Goal: Task Accomplishment & Management: Complete application form

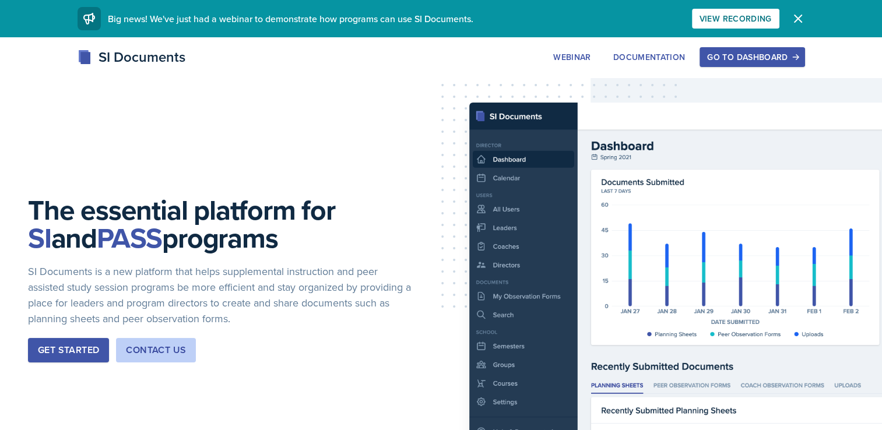
click at [790, 60] on div "Go to Dashboard" at bounding box center [752, 56] width 90 height 9
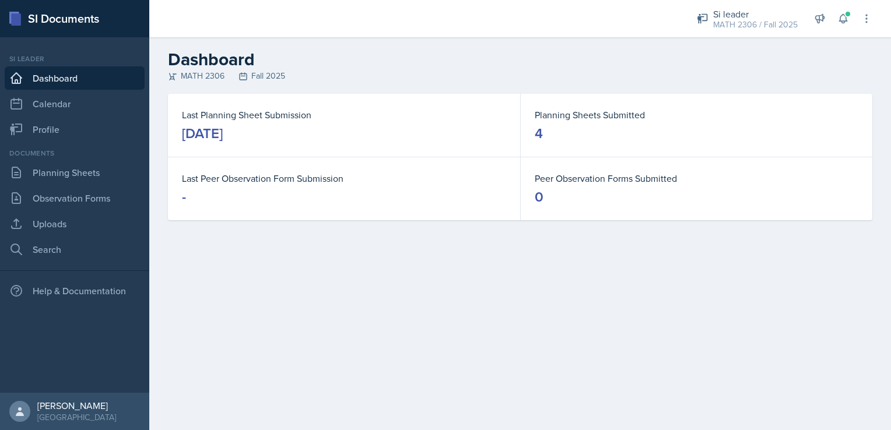
click at [849, 6] on div "Si leader MATH 2306 / Fall 2025 Si leader MATH 2306 / Fall 2025 Si leader MATH …" at bounding box center [776, 18] width 192 height 37
click at [849, 10] on button at bounding box center [842, 18] width 21 height 21
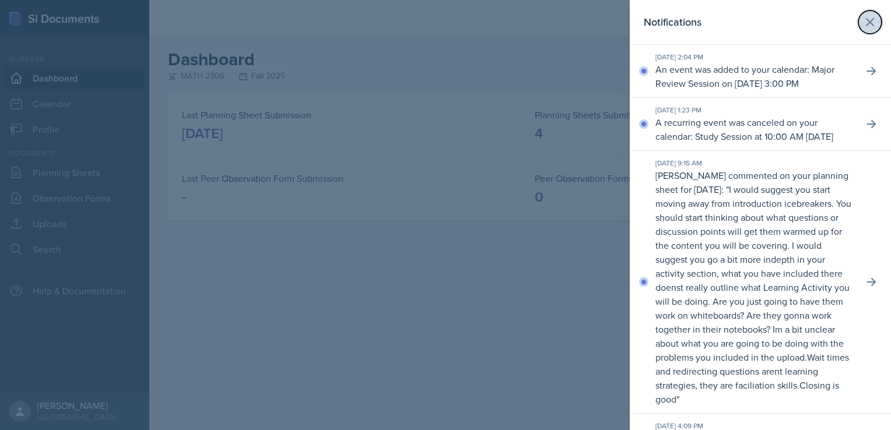
click at [863, 20] on icon at bounding box center [870, 22] width 14 height 14
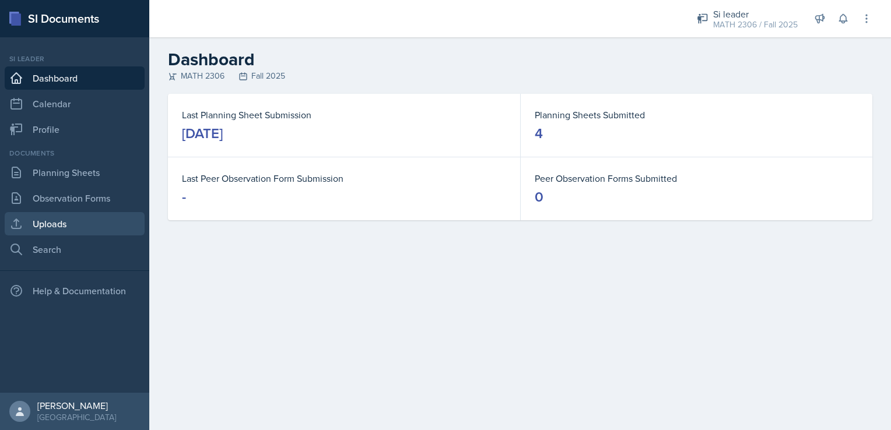
click at [69, 225] on link "Uploads" at bounding box center [75, 223] width 140 height 23
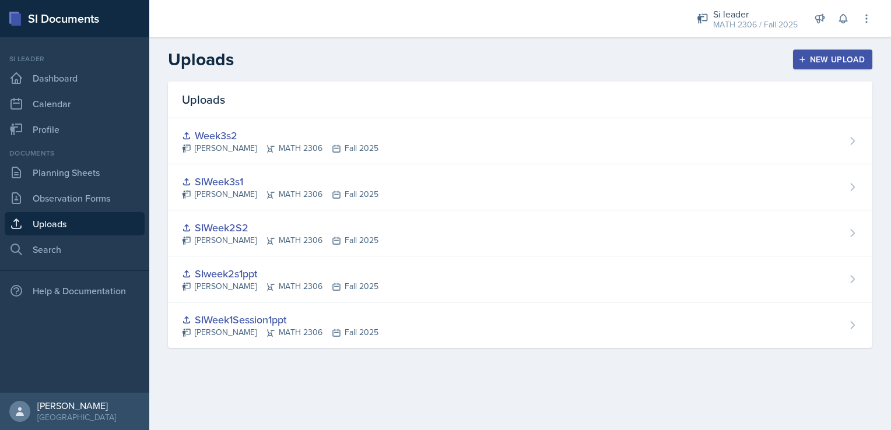
click at [855, 55] on div "New Upload" at bounding box center [832, 59] width 65 height 9
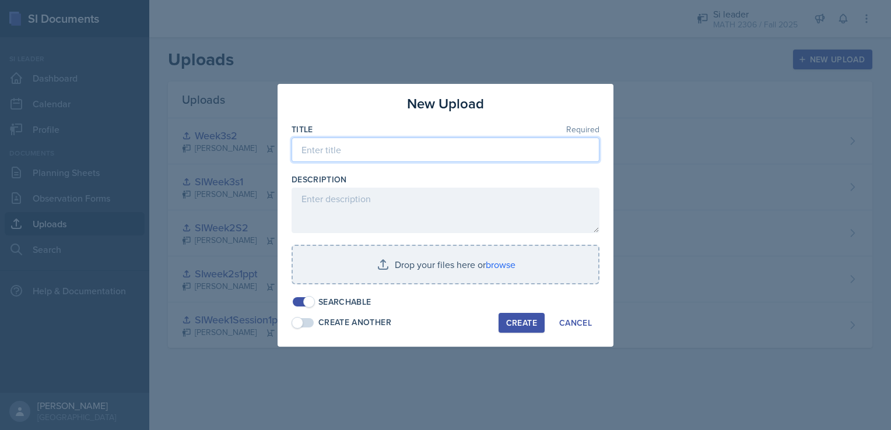
click at [385, 153] on input at bounding box center [445, 150] width 308 height 24
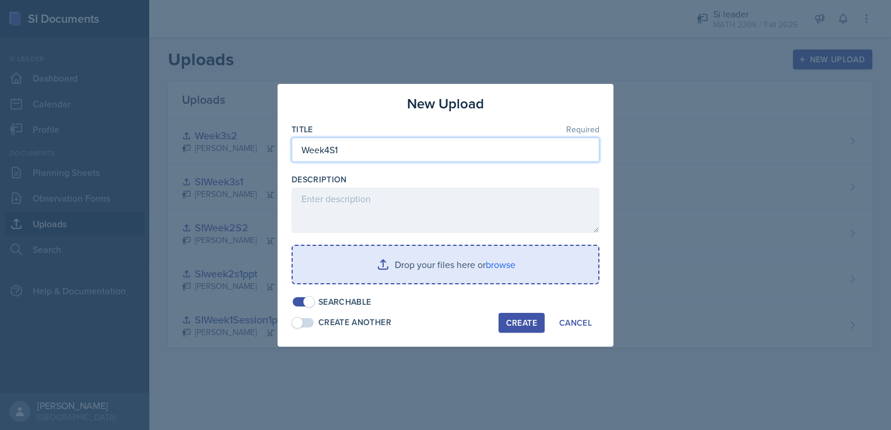
type input "Week4S1"
click at [490, 273] on input "file" at bounding box center [445, 264] width 305 height 37
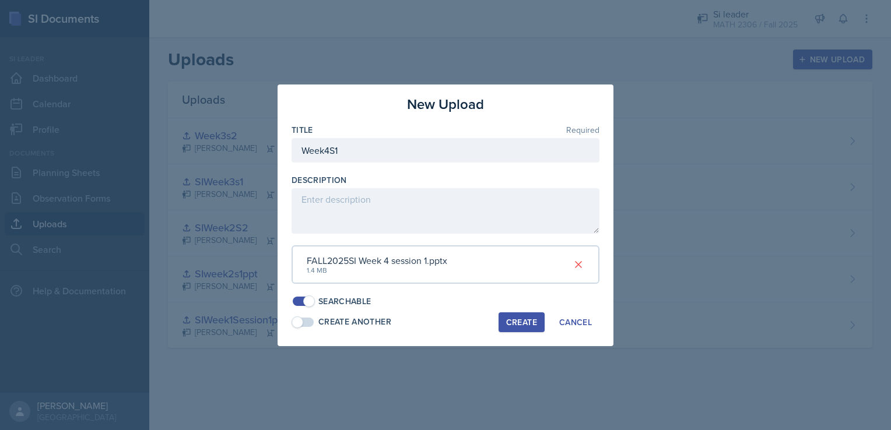
click at [515, 325] on div "Create" at bounding box center [521, 322] width 31 height 9
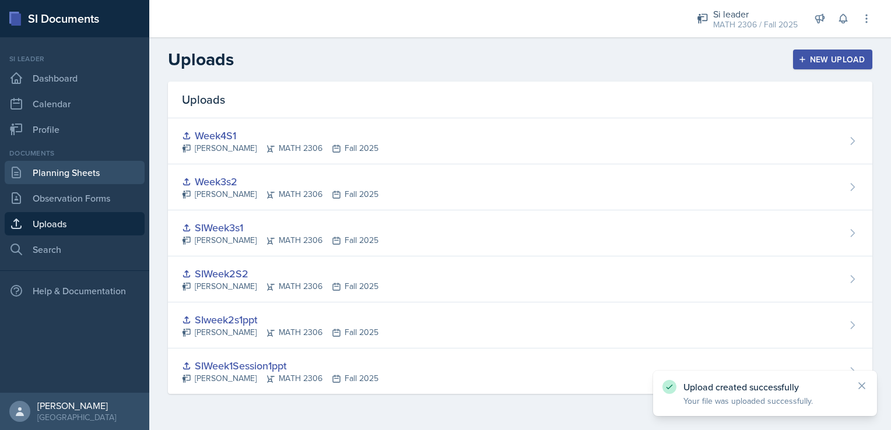
click at [94, 174] on link "Planning Sheets" at bounding box center [75, 172] width 140 height 23
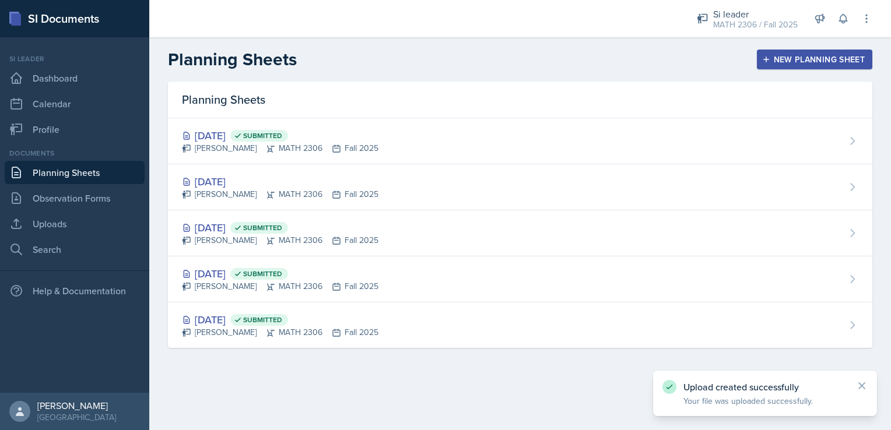
click at [831, 62] on div "New Planning Sheet" at bounding box center [814, 59] width 100 height 9
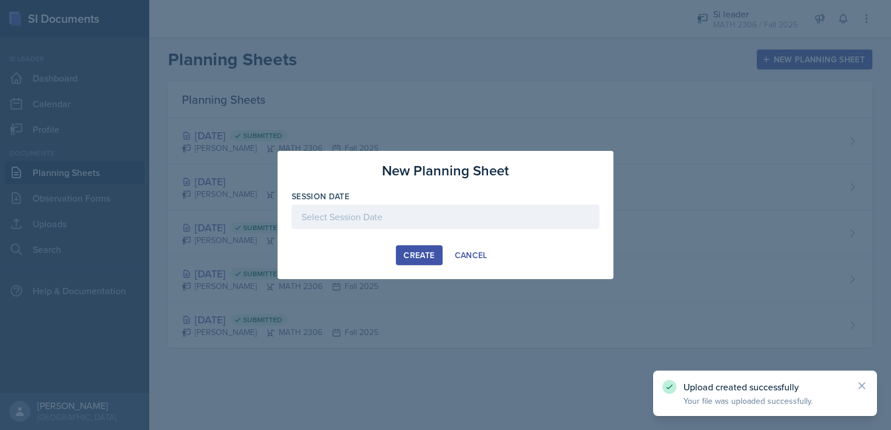
click at [513, 224] on div at bounding box center [445, 217] width 308 height 24
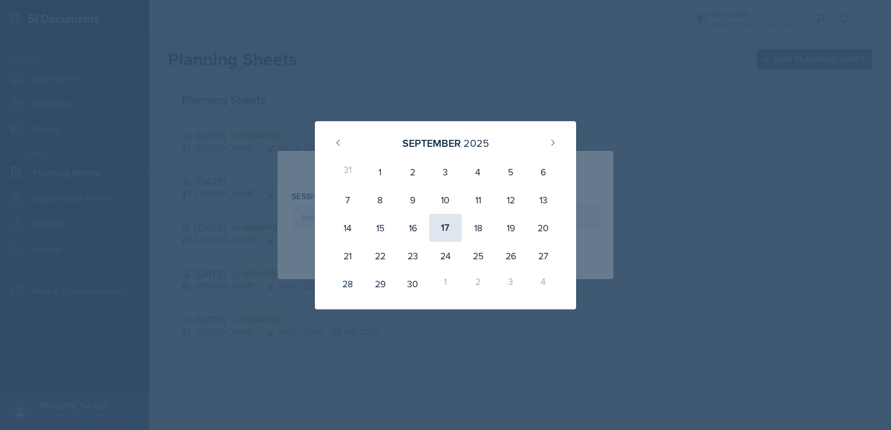
click at [449, 230] on div "17" at bounding box center [445, 228] width 33 height 28
type input "[DATE]"
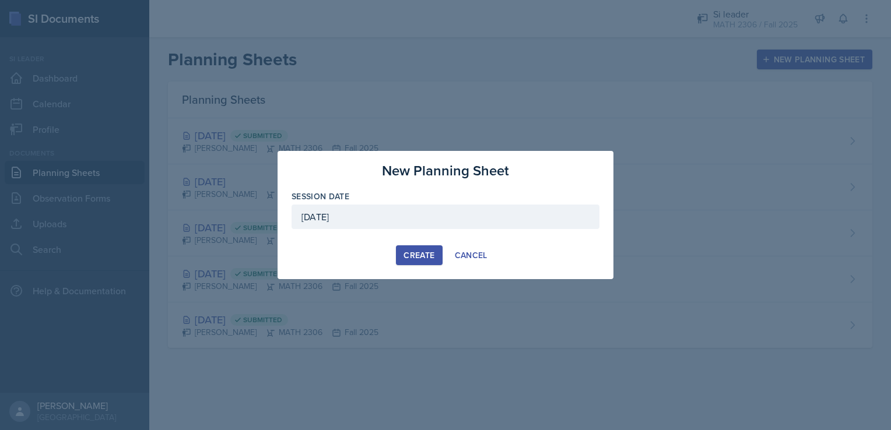
click at [433, 244] on div "New Planning Sheet Session Date [DATE] [DATE] 31 1 2 3 4 5 6 7 8 9 10 11 12 13 …" at bounding box center [445, 215] width 336 height 128
click at [432, 245] on button "Create" at bounding box center [419, 255] width 46 height 20
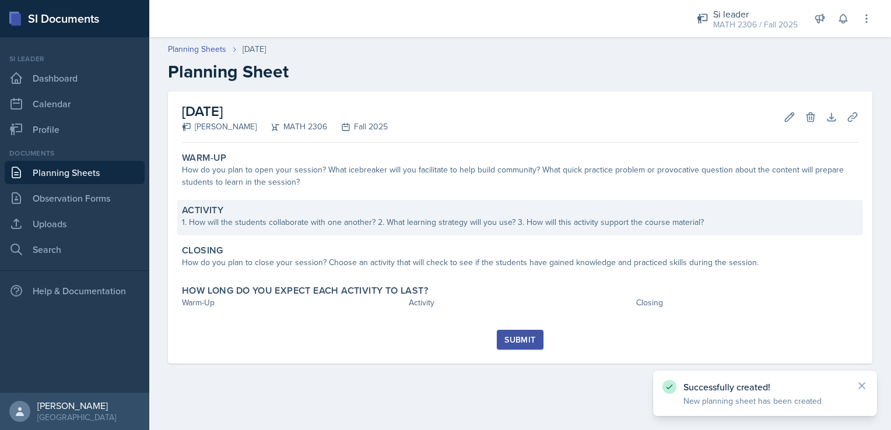
click at [479, 207] on div "Activity" at bounding box center [520, 211] width 676 height 12
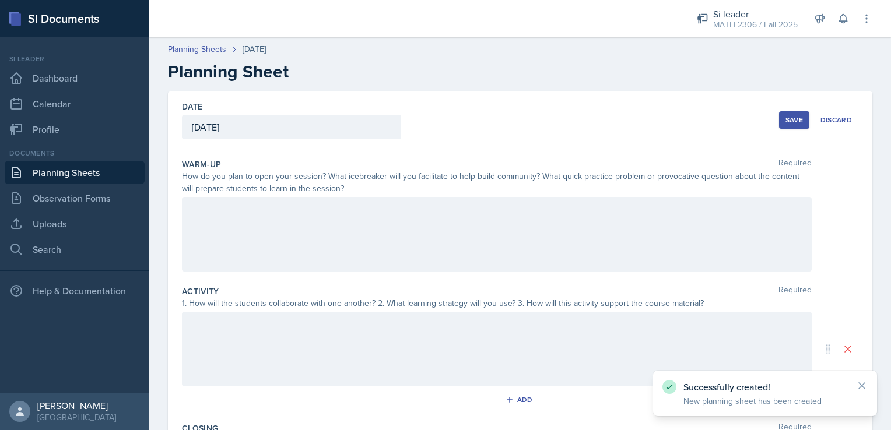
click at [458, 250] on div at bounding box center [496, 234] width 629 height 75
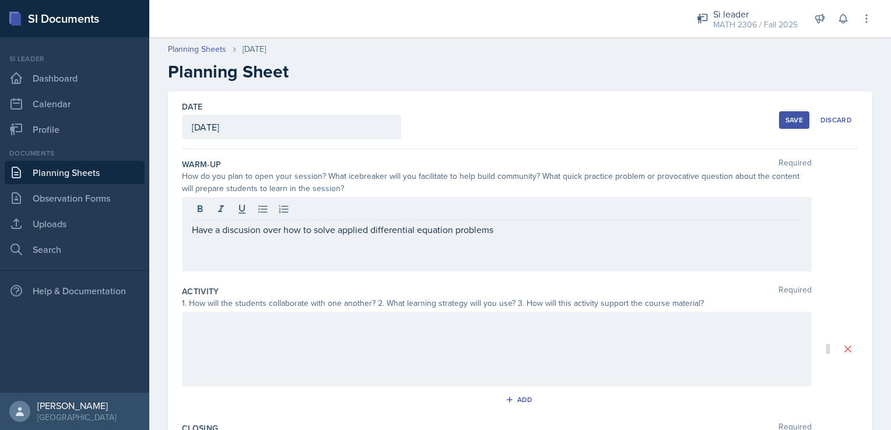
drag, startPoint x: 242, startPoint y: 237, endPoint x: 228, endPoint y: 231, distance: 15.2
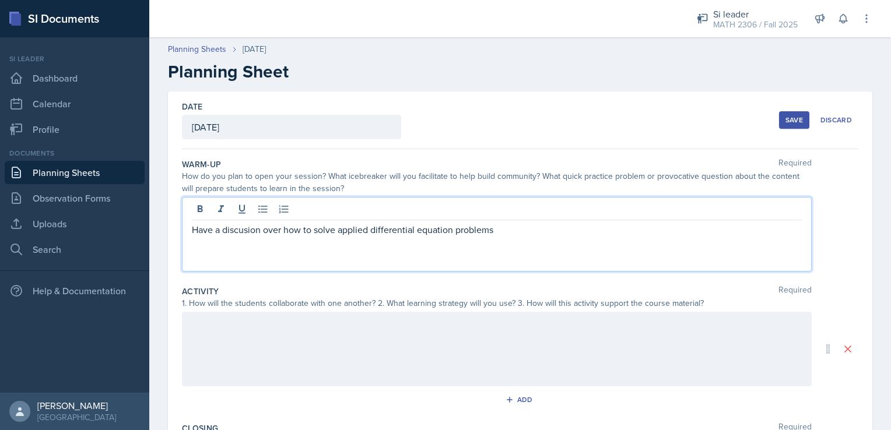
drag, startPoint x: 228, startPoint y: 231, endPoint x: 366, endPoint y: 271, distance: 143.9
click at [366, 271] on div "Have a discusion over how to solve applied differential equation problems" at bounding box center [496, 234] width 629 height 75
click at [523, 225] on p "Have a discussion over how to solve applied differential equation problems" at bounding box center [497, 230] width 610 height 14
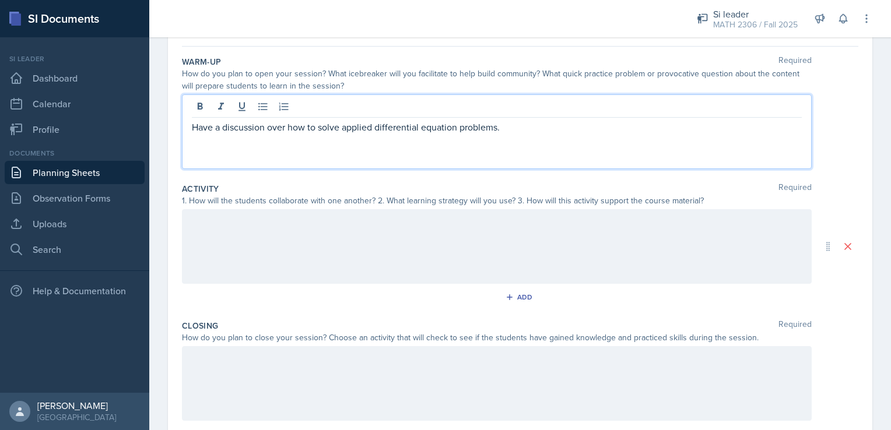
click at [516, 231] on div at bounding box center [496, 246] width 629 height 75
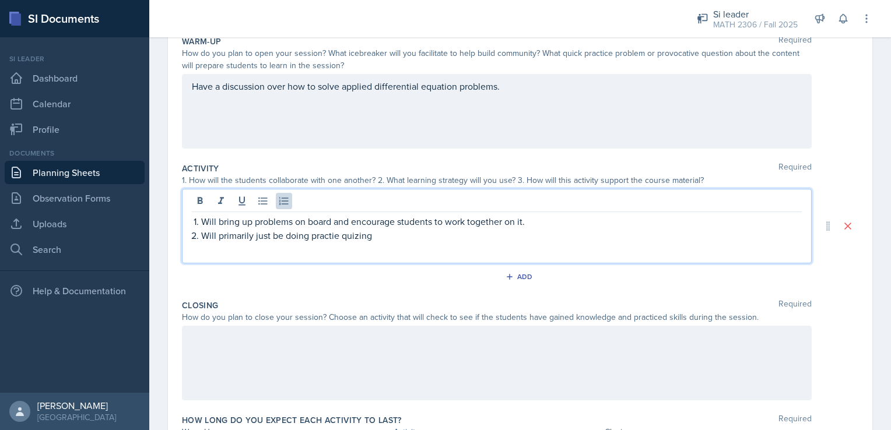
scroll to position [128, 0]
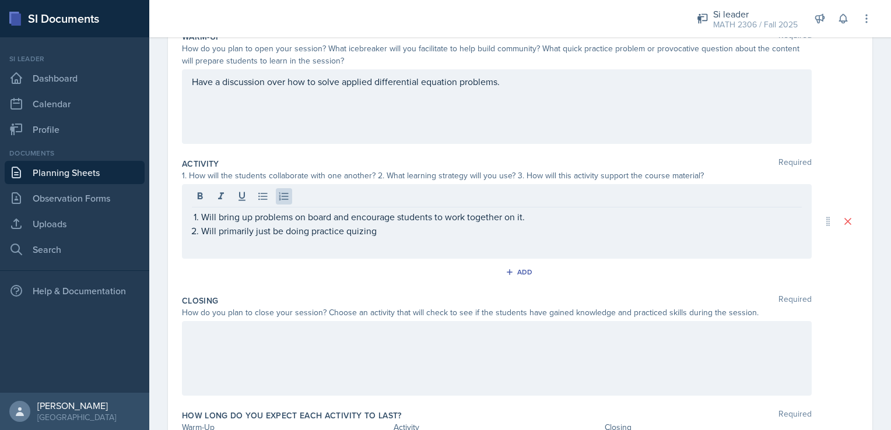
drag, startPoint x: 361, startPoint y: 237, endPoint x: 354, endPoint y: 236, distance: 7.1
click at [354, 236] on p "Will primarily just be doing practice quizing" at bounding box center [501, 231] width 600 height 14
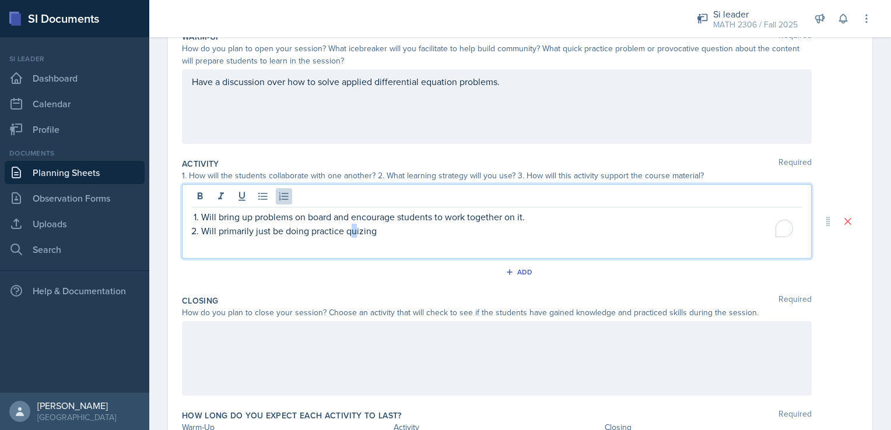
click at [354, 236] on p "Will primarily just be doing practice quizing" at bounding box center [501, 231] width 600 height 14
click at [364, 231] on p "Will primarily just be doing practice quizing" at bounding box center [501, 231] width 600 height 14
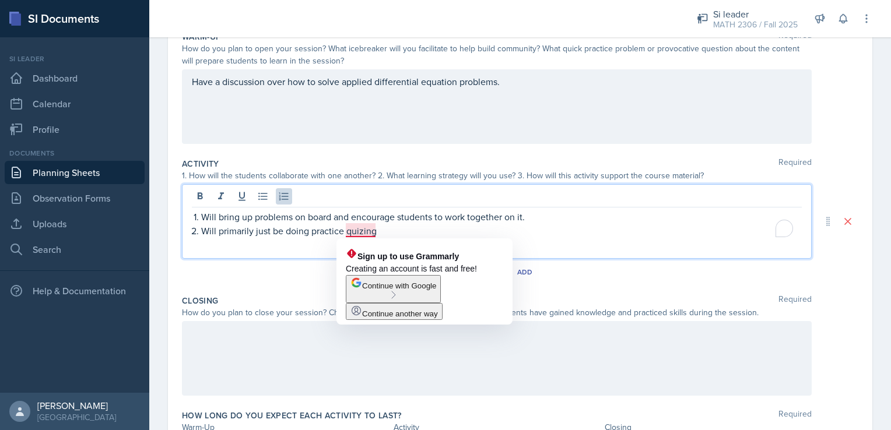
click at [397, 230] on p "Will primarily just be doing practice quizing" at bounding box center [501, 231] width 600 height 14
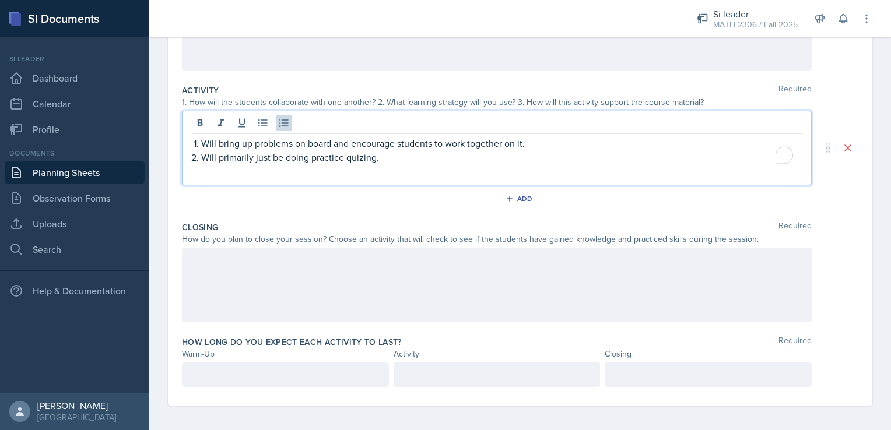
scroll to position [203, 0]
click at [375, 277] on div at bounding box center [496, 282] width 629 height 75
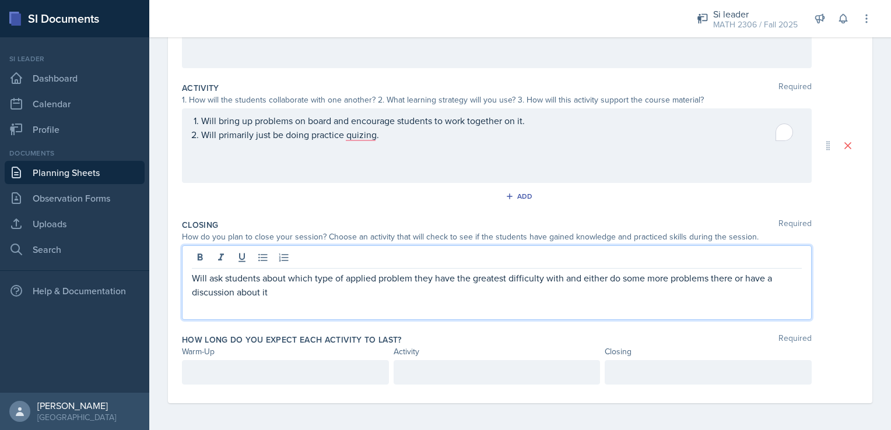
click at [242, 372] on p at bounding box center [285, 372] width 187 height 14
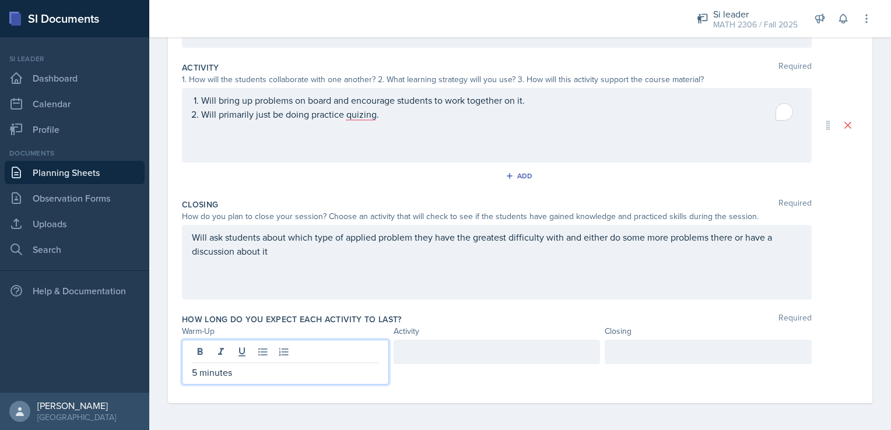
click at [419, 369] on div at bounding box center [496, 362] width 207 height 45
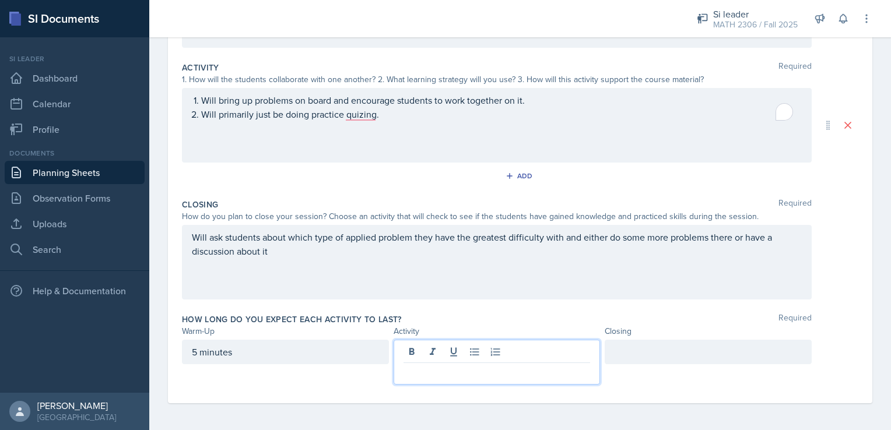
click at [419, 367] on p at bounding box center [496, 372] width 187 height 14
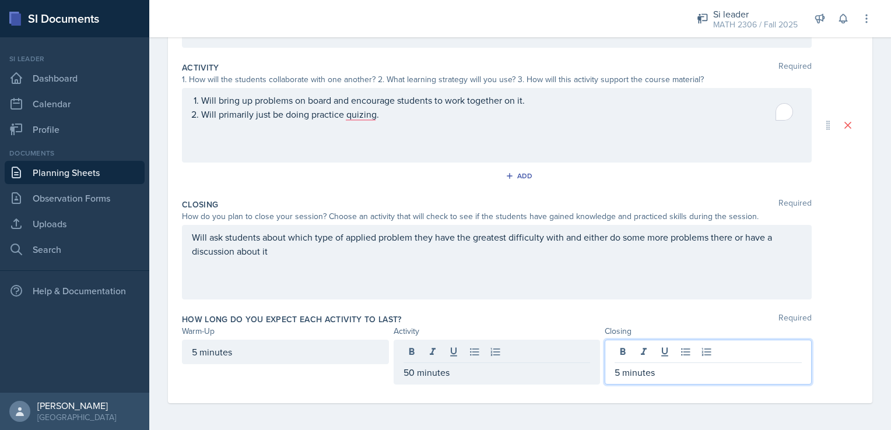
scroll to position [0, 0]
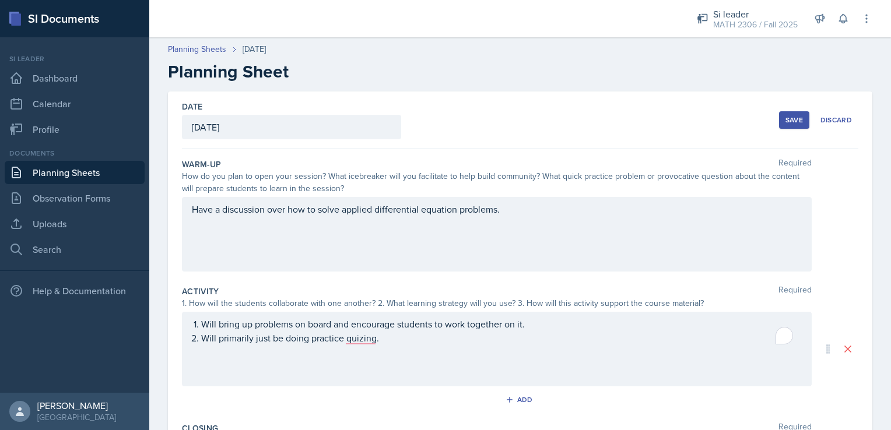
click at [789, 131] on div "Save Discard" at bounding box center [818, 120] width 79 height 27
click at [787, 123] on div "Save" at bounding box center [793, 119] width 17 height 9
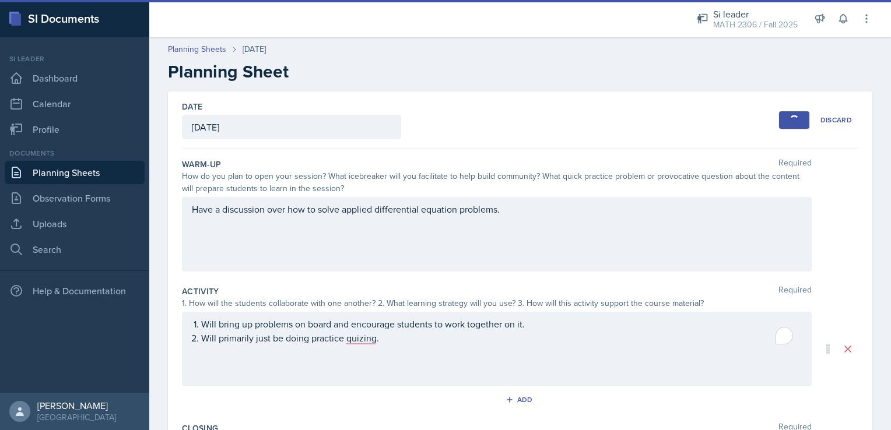
click at [696, 129] on div "Date [DATE] [DATE] 31 1 2 3 4 5 6 7 8 9 10 11 12 13 14 15 16 17 18 19 20 21 22 …" at bounding box center [520, 121] width 676 height 58
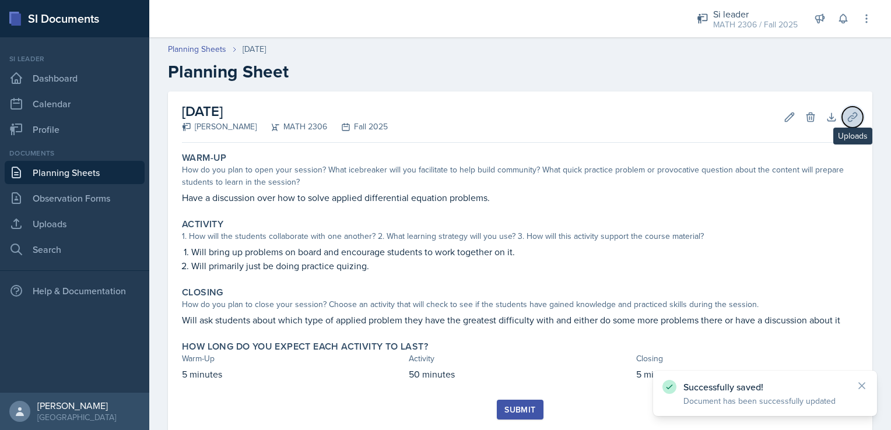
click at [846, 116] on icon at bounding box center [852, 117] width 12 height 12
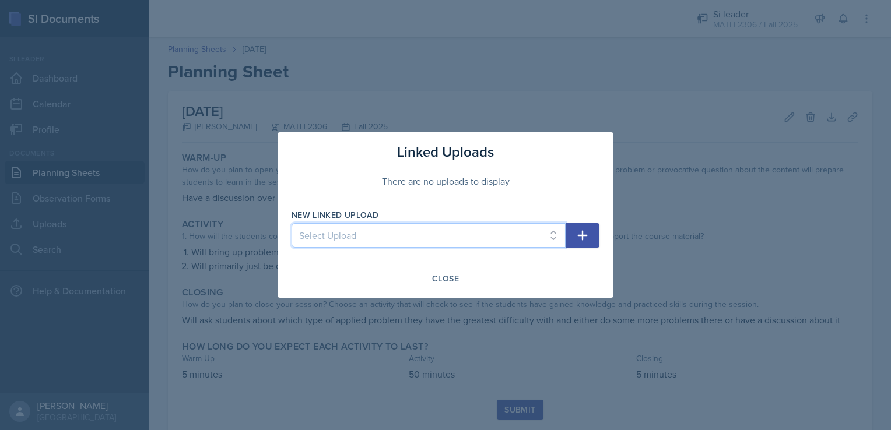
click at [509, 228] on select "Select Upload SIWeek1Session1ppt SIweek2s1ppt SIWeek2S2 SIWeek3s1 Week3s2 Week4…" at bounding box center [428, 235] width 274 height 24
select select "2b370c53-d0d8-4259-a552-20049bb9d92b"
click at [291, 223] on select "Select Upload SIWeek1Session1ppt SIweek2s1ppt SIWeek2S2 SIWeek3s1 Week3s2 Week4…" at bounding box center [428, 235] width 274 height 24
click at [589, 231] on button "button" at bounding box center [582, 235] width 34 height 24
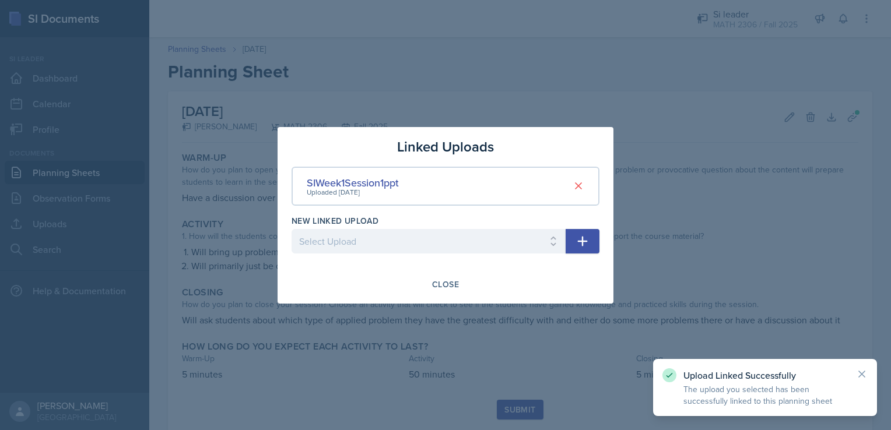
click at [533, 254] on div at bounding box center [428, 260] width 274 height 12
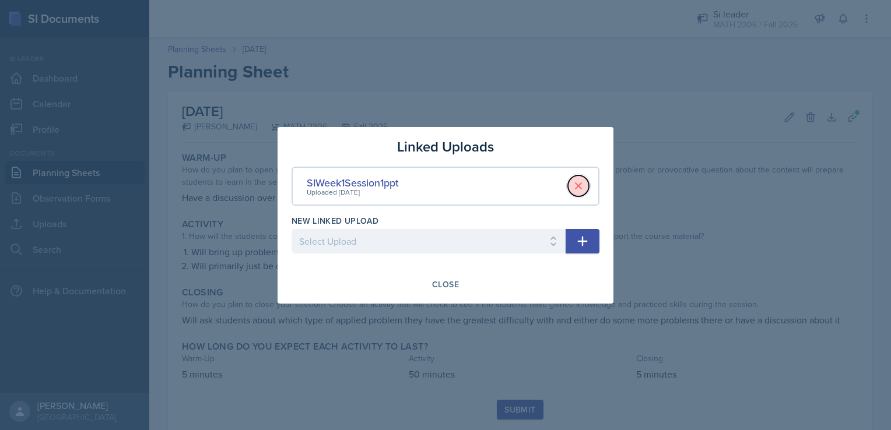
click at [581, 195] on button at bounding box center [578, 185] width 21 height 21
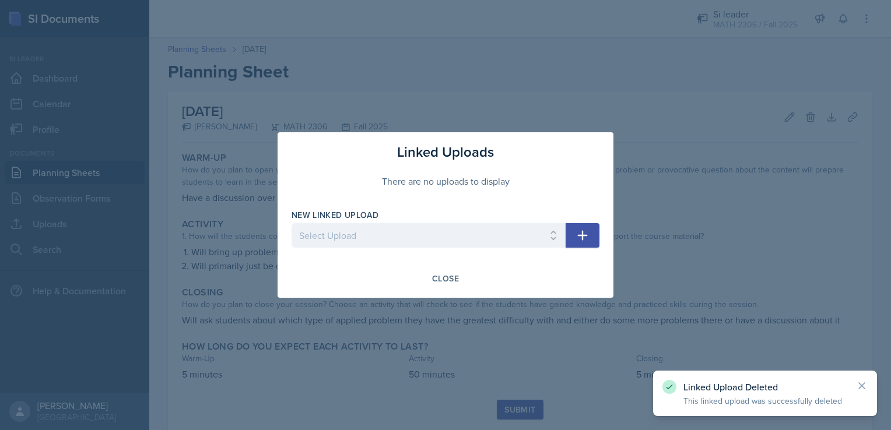
click at [581, 241] on icon "button" at bounding box center [582, 235] width 14 height 14
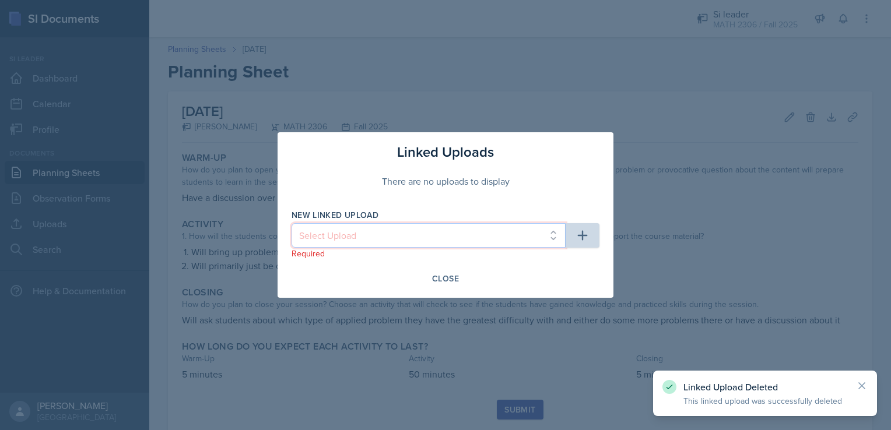
click at [550, 242] on select "Select Upload SIWeek1Session1ppt SIweek2s1ppt SIWeek2S2 SIWeek3s1 Week3s2 Week4…" at bounding box center [428, 235] width 274 height 24
select select "d7b7e63b-381d-4c2b-9702-d81c5df88172"
click at [291, 223] on select "Select Upload SIWeek1Session1ppt SIweek2s1ppt SIWeek2S2 SIWeek3s1 Week3s2 Week4…" at bounding box center [428, 235] width 274 height 24
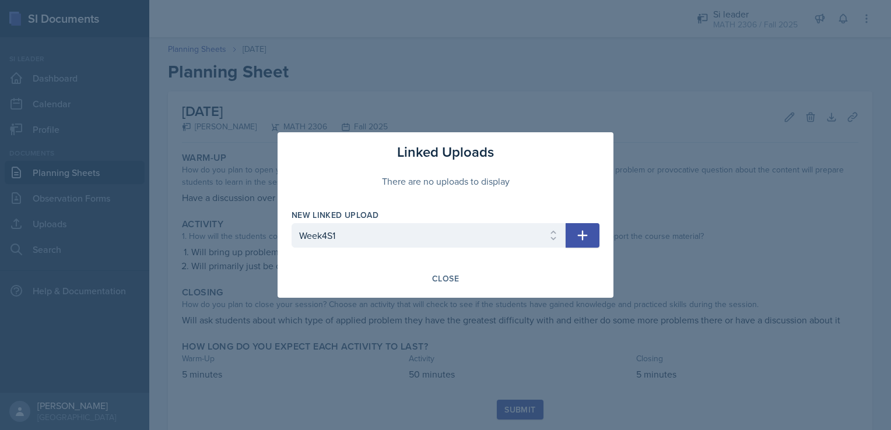
click at [586, 227] on button "button" at bounding box center [582, 235] width 34 height 24
select select
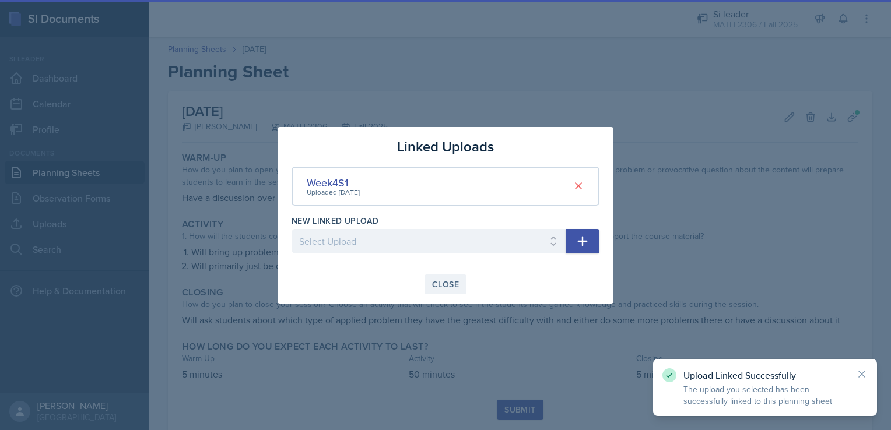
click at [445, 283] on div "Close" at bounding box center [445, 284] width 27 height 9
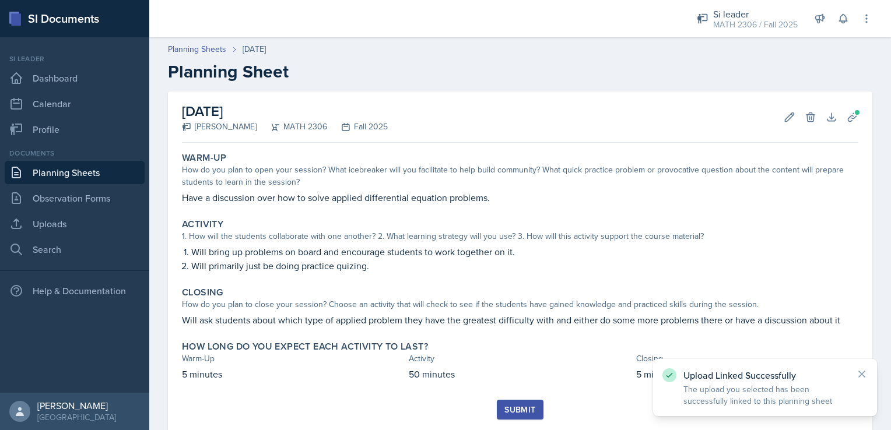
click at [512, 405] on div "Submit" at bounding box center [519, 409] width 31 height 9
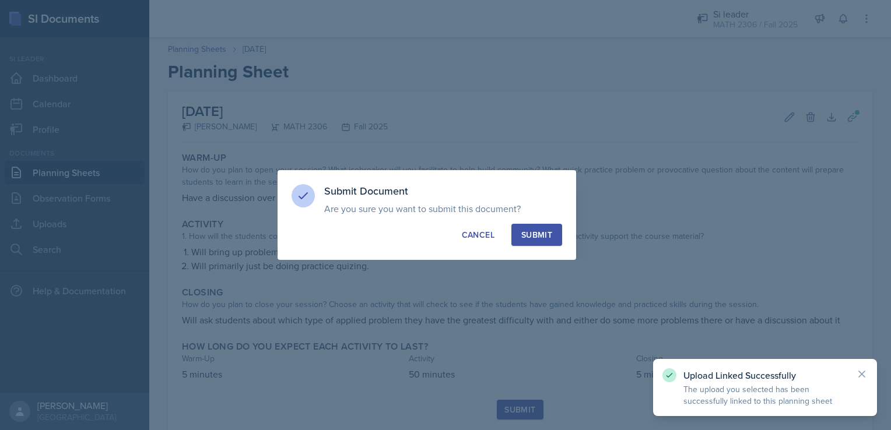
click at [532, 232] on div "Submit" at bounding box center [536, 235] width 31 height 12
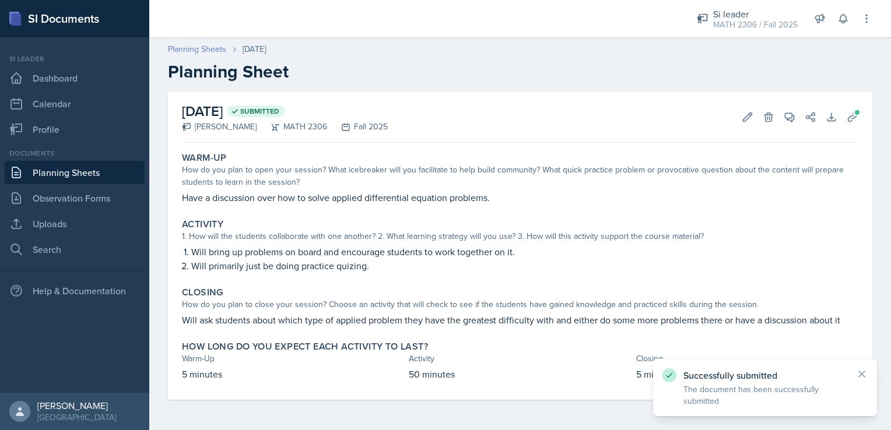
click at [208, 50] on link "Planning Sheets" at bounding box center [197, 49] width 58 height 12
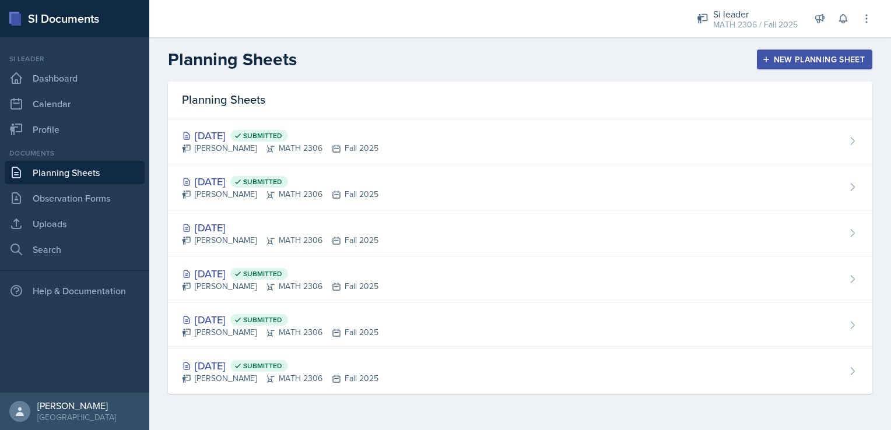
click at [798, 68] on button "New Planning Sheet" at bounding box center [814, 60] width 115 height 20
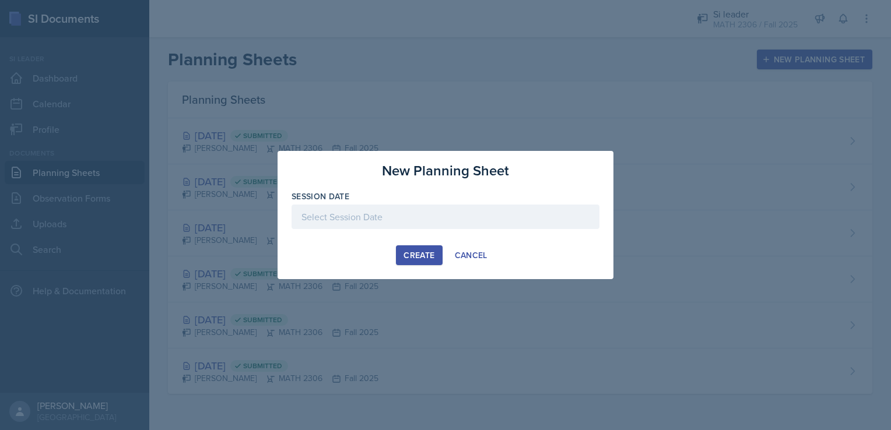
click at [520, 211] on div at bounding box center [445, 217] width 308 height 24
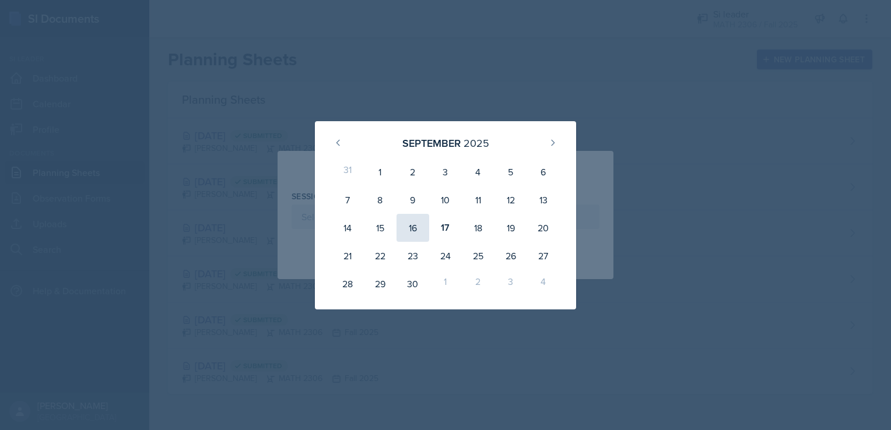
click at [405, 227] on div "16" at bounding box center [412, 228] width 33 height 28
type input "[DATE]"
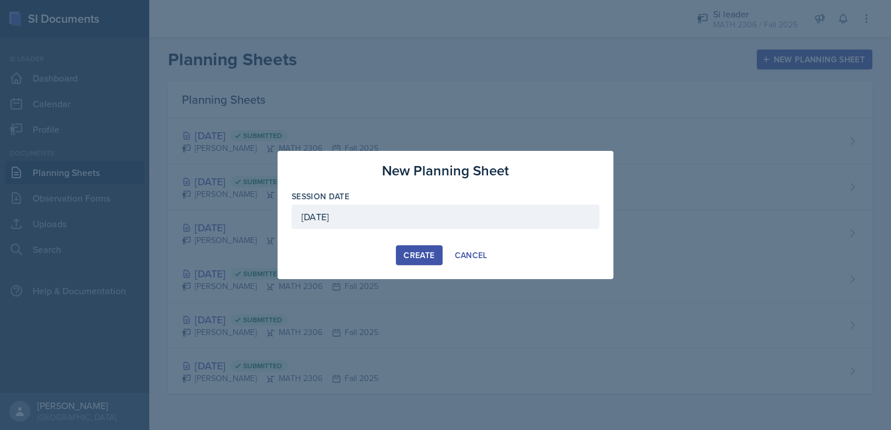
click at [424, 251] on div "Create" at bounding box center [418, 255] width 31 height 9
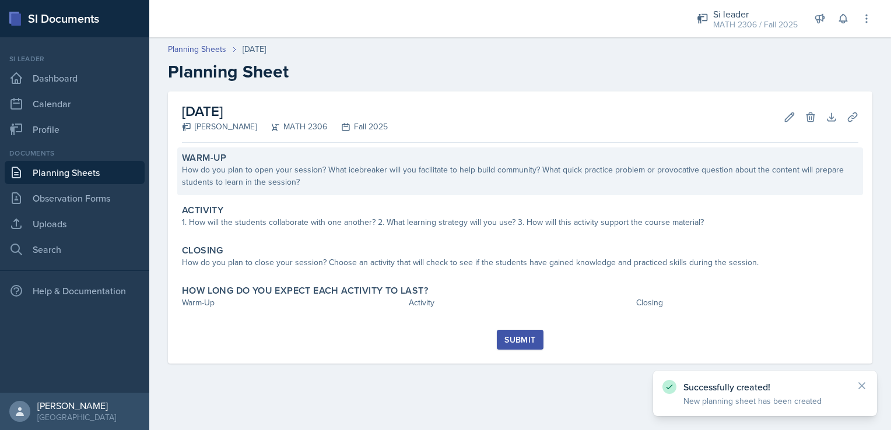
click at [414, 188] on div "Warm-Up How do you plan to open your session? What icebreaker will you facilita…" at bounding box center [519, 171] width 685 height 48
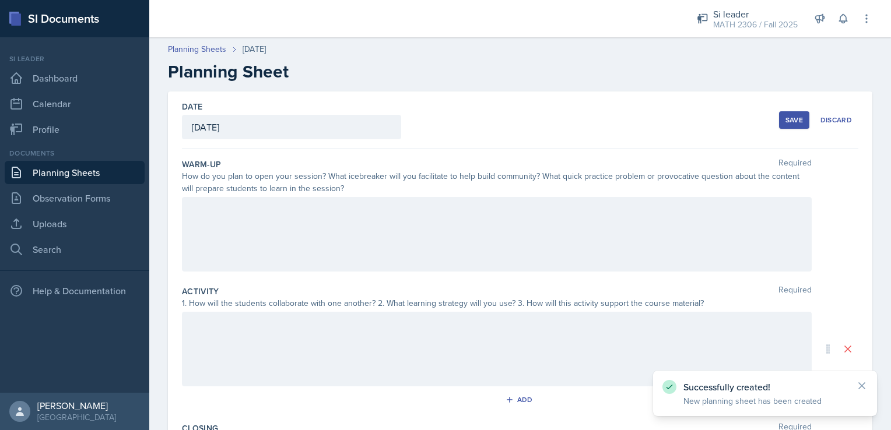
click at [399, 220] on div at bounding box center [496, 234] width 629 height 75
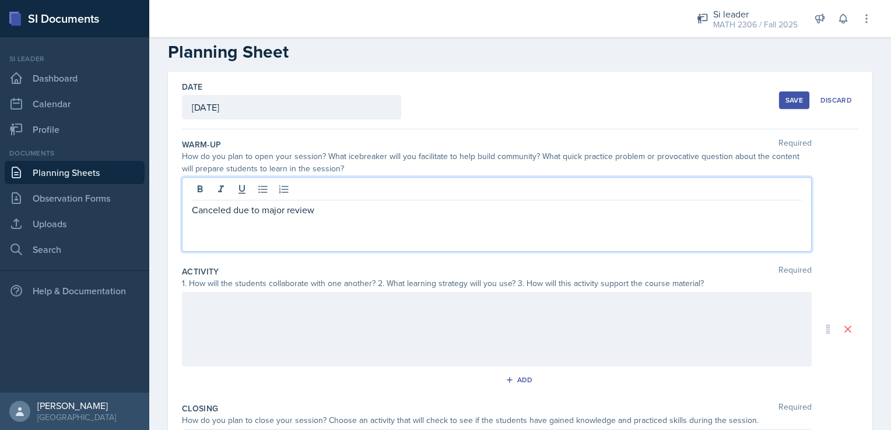
scroll to position [19, 0]
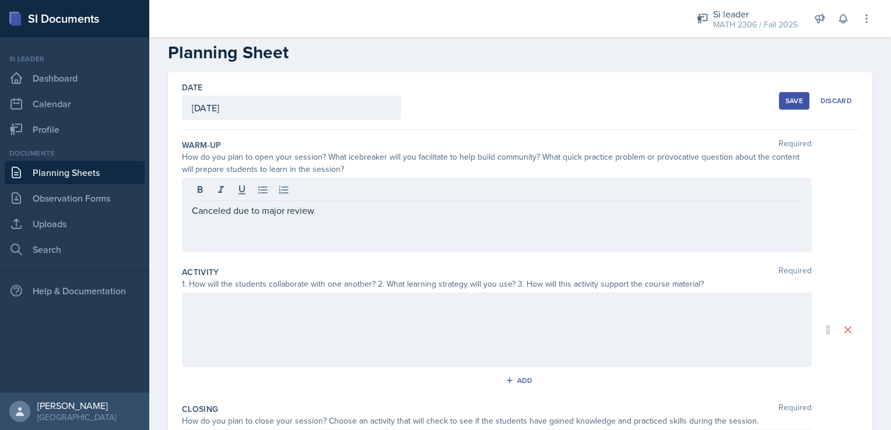
click at [785, 102] on div "Save" at bounding box center [793, 100] width 17 height 9
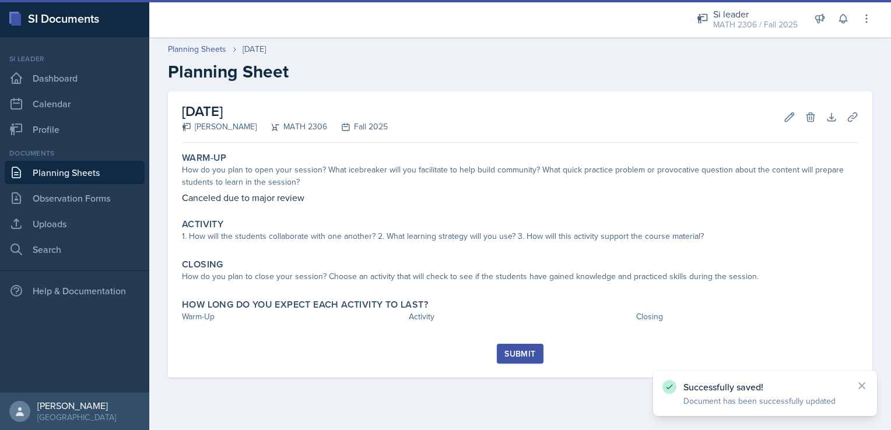
scroll to position [0, 0]
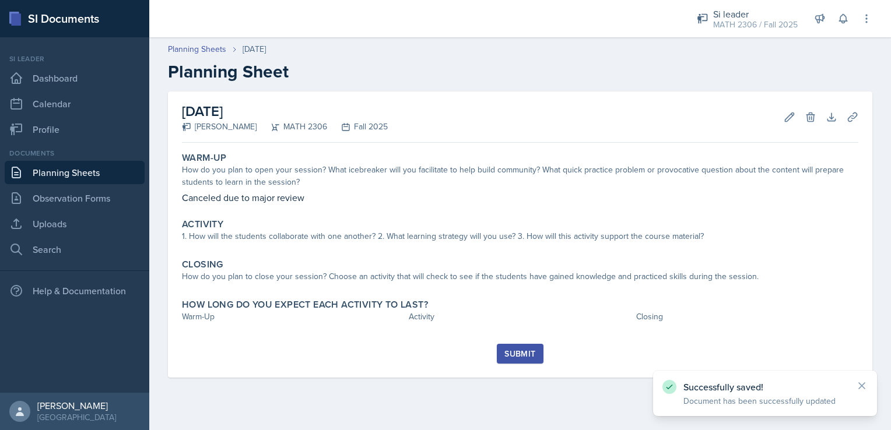
click at [526, 354] on div "Submit" at bounding box center [519, 353] width 31 height 9
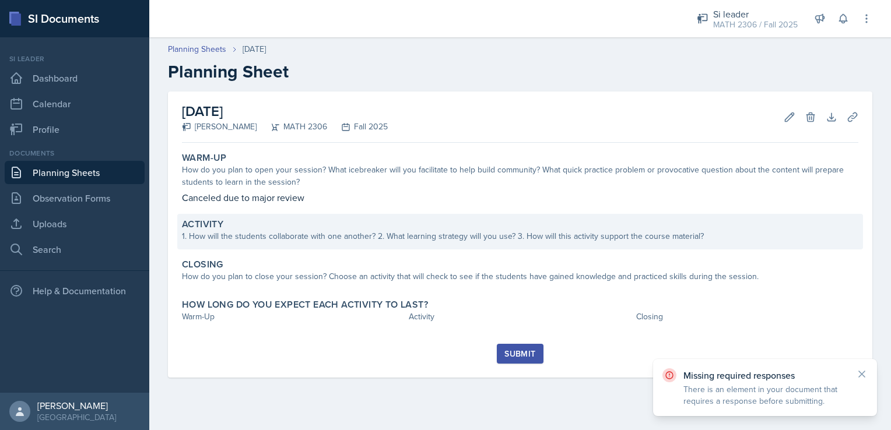
click at [564, 249] on div "Activity 1. How will the students collaborate with one another? 2. What learnin…" at bounding box center [519, 232] width 685 height 36
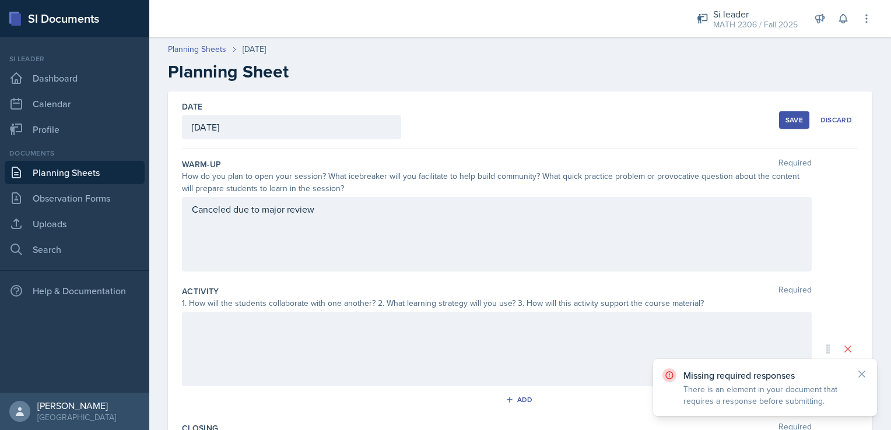
click at [372, 365] on div at bounding box center [496, 349] width 629 height 75
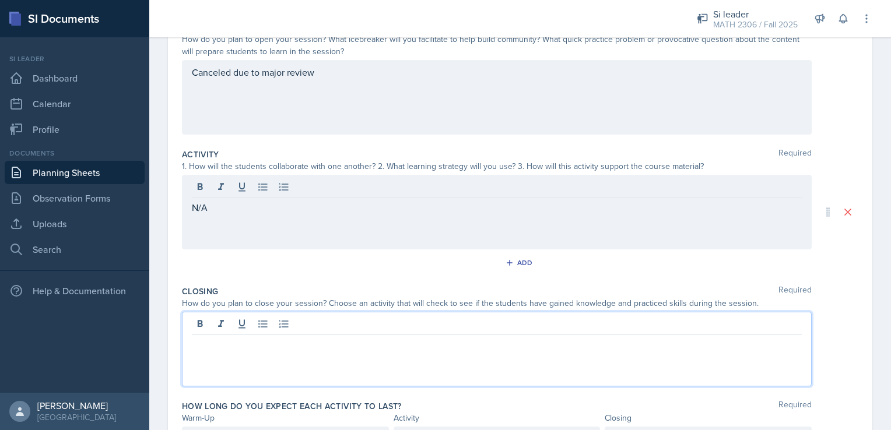
scroll to position [157, 0]
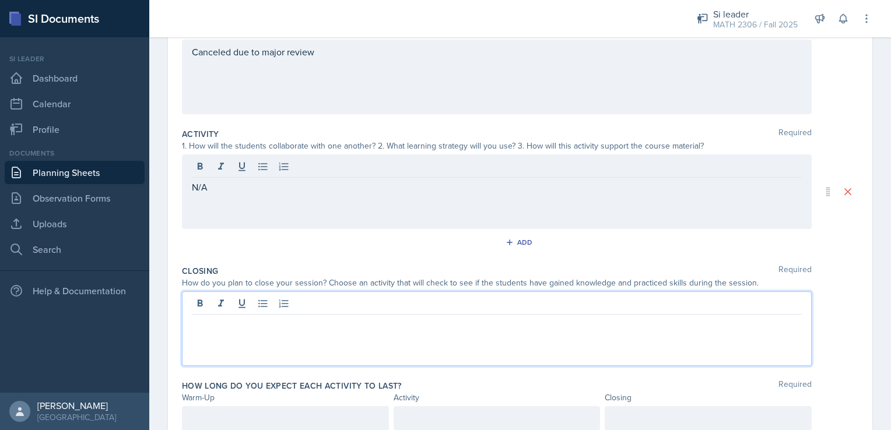
click at [358, 329] on p at bounding box center [497, 324] width 610 height 14
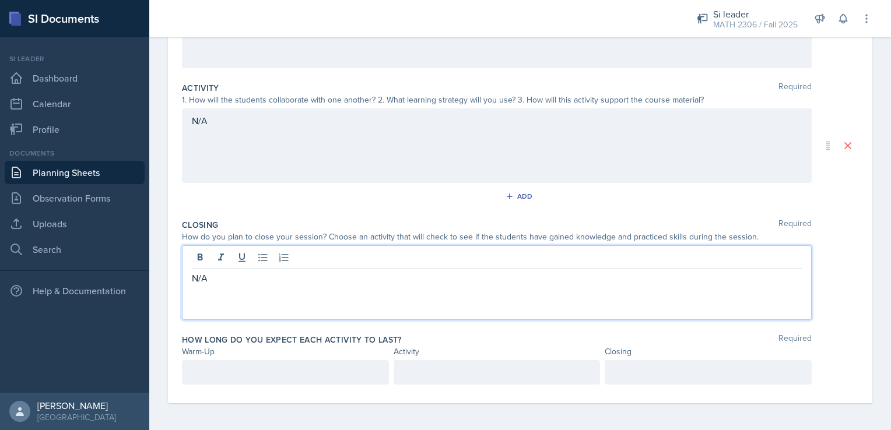
click at [293, 383] on div at bounding box center [285, 372] width 207 height 24
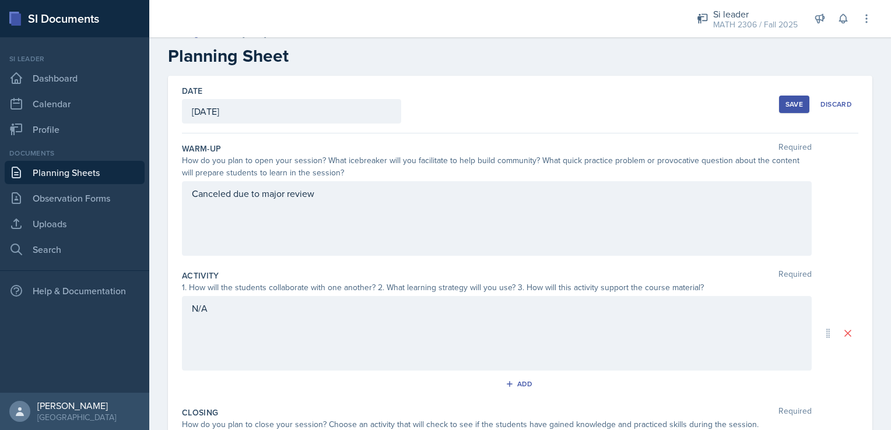
scroll to position [0, 0]
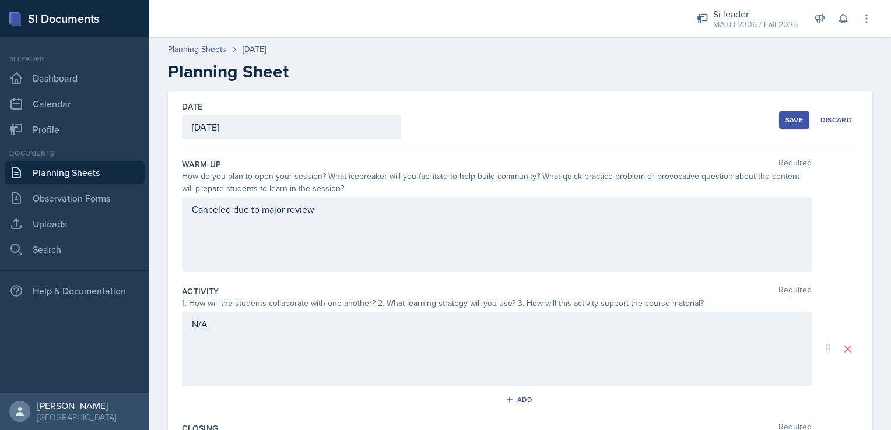
click at [779, 121] on button "Save" at bounding box center [794, 119] width 30 height 17
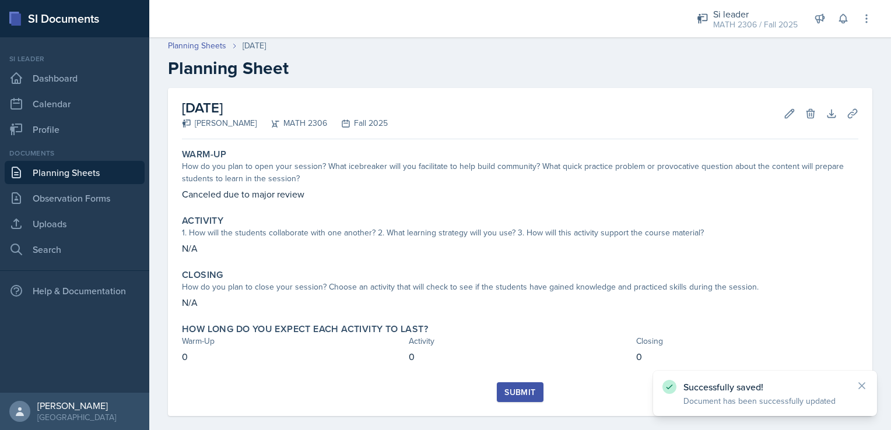
scroll to position [16, 0]
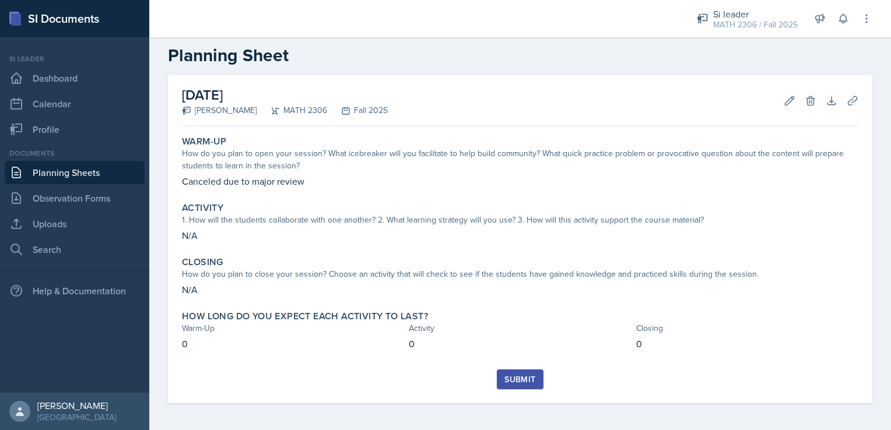
click at [510, 381] on div "Submit" at bounding box center [519, 379] width 31 height 9
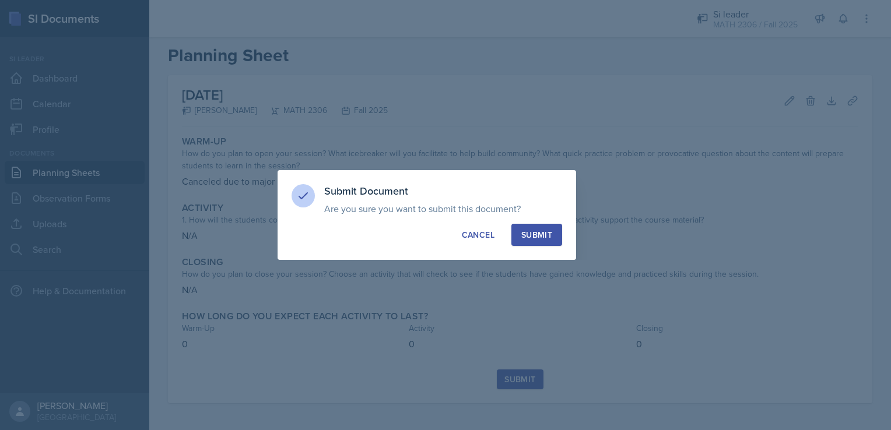
click at [547, 238] on div "Submit" at bounding box center [536, 235] width 31 height 12
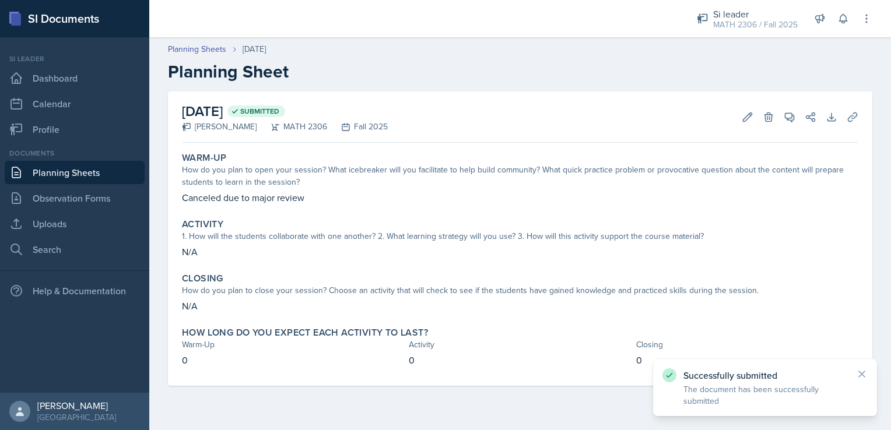
scroll to position [0, 0]
